Goal: Information Seeking & Learning: Learn about a topic

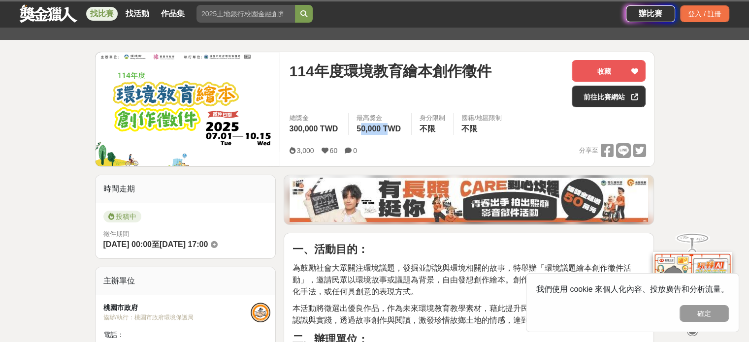
drag, startPoint x: 363, startPoint y: 128, endPoint x: 390, endPoint y: 130, distance: 27.2
click at [389, 130] on span "50,000 TWD" at bounding box center [379, 129] width 44 height 8
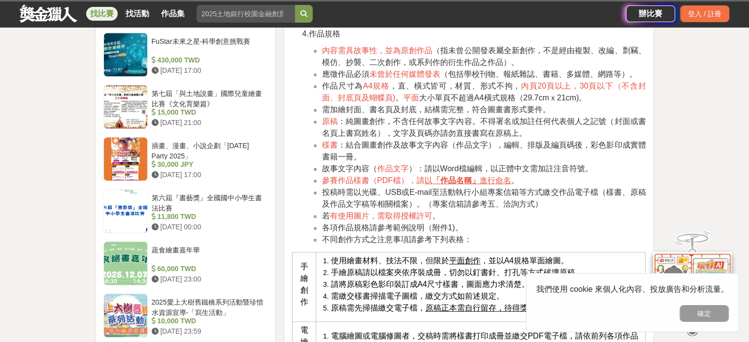
scroll to position [936, 0]
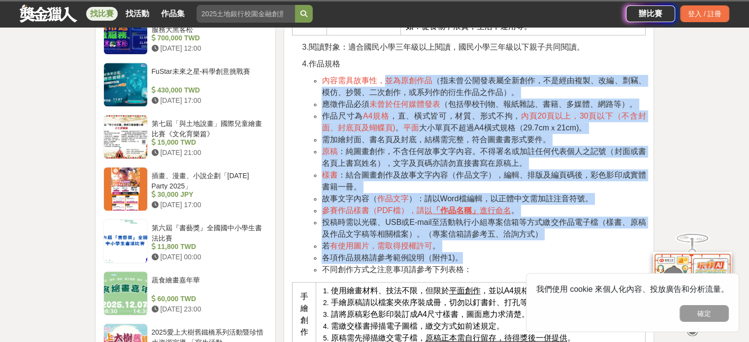
drag, startPoint x: 384, startPoint y: 75, endPoint x: 473, endPoint y: 252, distance: 197.6
click at [473, 252] on ul "內容需具故事性，並為原創作品 （指未曾公開發表屬全新創作，不是經由複製、改編、剽竊、模仿、抄襲、二次創作，或系列作的衍生作品之作品）。 應徵作品必須 未曾於任…" at bounding box center [469, 175] width 354 height 201
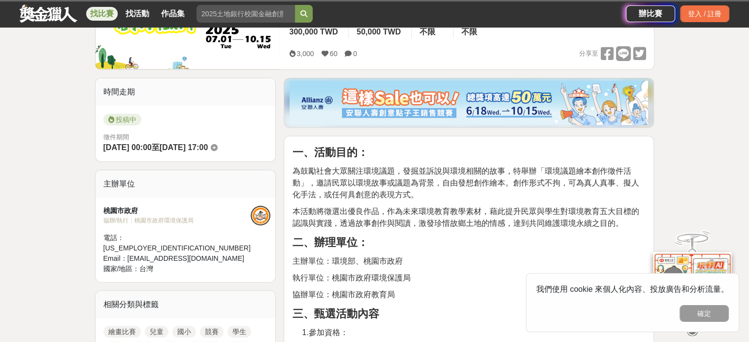
scroll to position [197, 0]
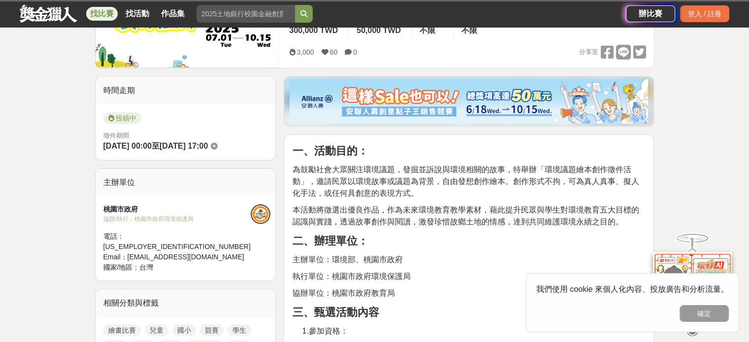
drag, startPoint x: 184, startPoint y: 143, endPoint x: 238, endPoint y: 143, distance: 53.7
click at [208, 143] on span "2025-10-15 17:00" at bounding box center [184, 146] width 48 height 8
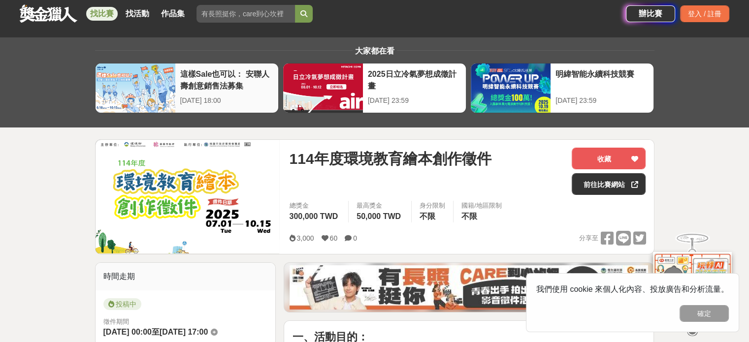
scroll to position [0, 0]
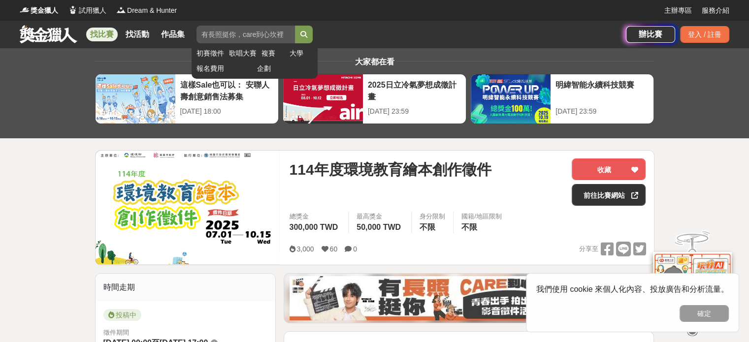
click at [234, 29] on input "search" at bounding box center [246, 35] width 99 height 18
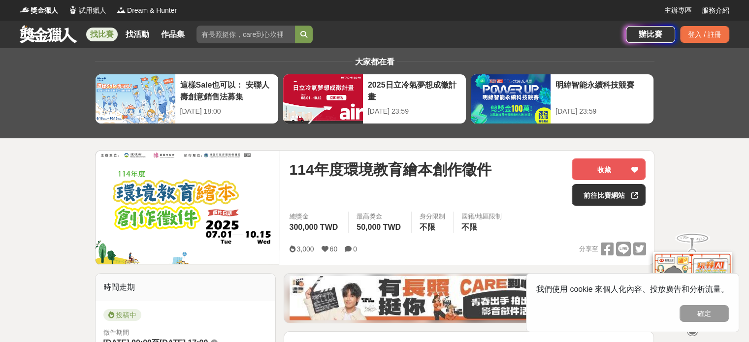
click at [93, 31] on link "找比賽" at bounding box center [102, 35] width 32 height 14
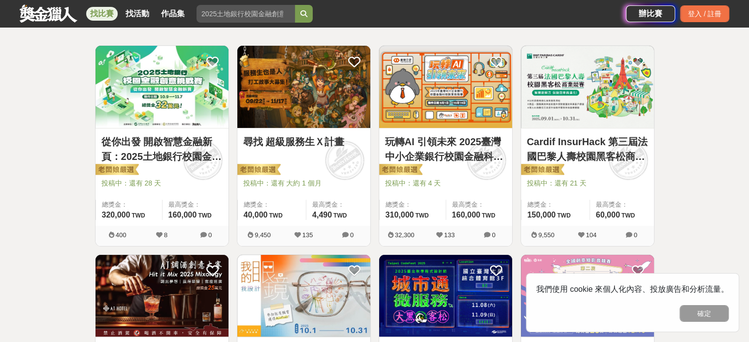
scroll to position [171, 0]
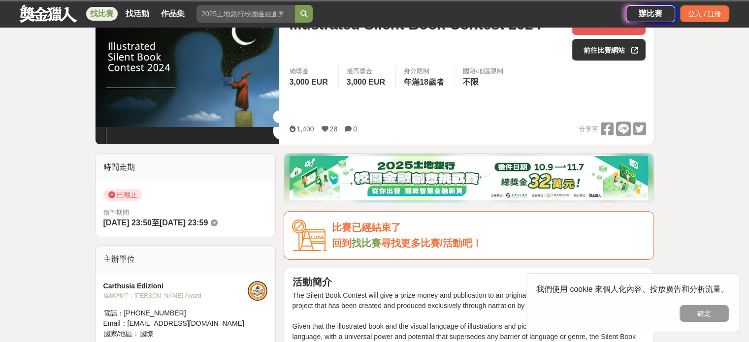
scroll to position [148, 0]
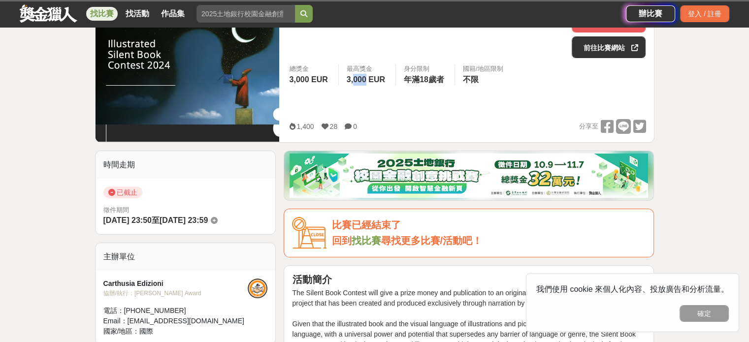
drag, startPoint x: 355, startPoint y: 78, endPoint x: 367, endPoint y: 78, distance: 12.3
click at [367, 78] on span "3,000 EUR" at bounding box center [366, 79] width 38 height 8
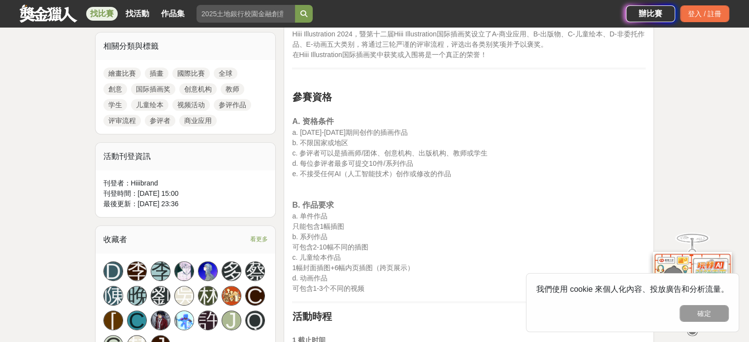
scroll to position [493, 0]
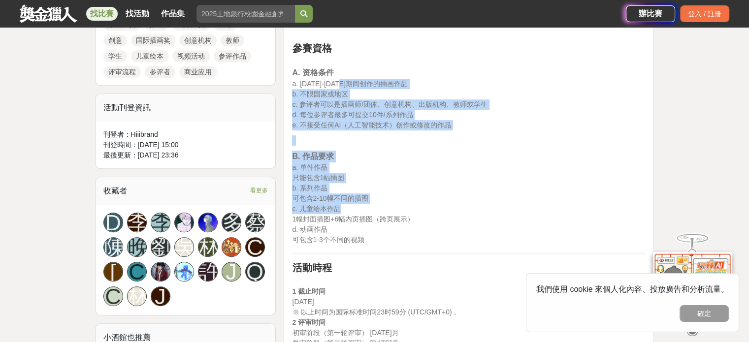
drag, startPoint x: 348, startPoint y: 85, endPoint x: 407, endPoint y: 211, distance: 139.5
click at [406, 211] on p "B. 作品要求 a. 单件作品 只能包含1幅插图 b. 系列作品 可包含2-10幅不同的插图 c. 儿童绘本作品 1幅封面插图+6幅内页插图（跨页展示） d.…" at bounding box center [469, 198] width 354 height 95
